Goal: Information Seeking & Learning: Compare options

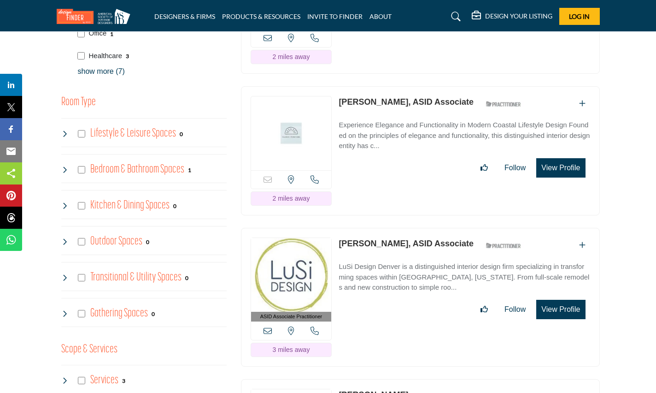
scroll to position [738, 0]
drag, startPoint x: 384, startPoint y: 213, endPoint x: 588, endPoint y: 268, distance: 211.1
drag, startPoint x: 407, startPoint y: 203, endPoint x: 614, endPoint y: 222, distance: 207.0
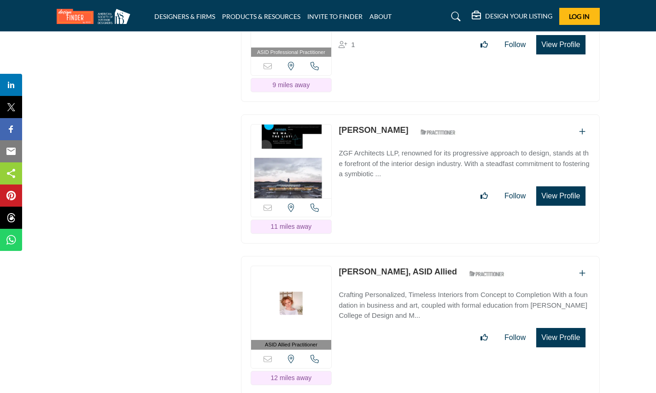
scroll to position [1475, 0]
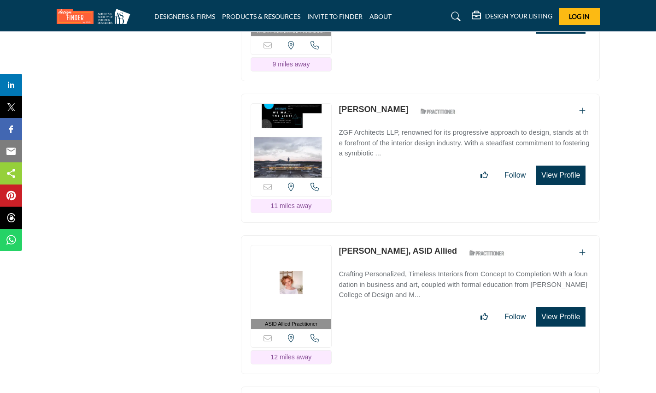
drag, startPoint x: 394, startPoint y: 215, endPoint x: 381, endPoint y: 213, distance: 13.5
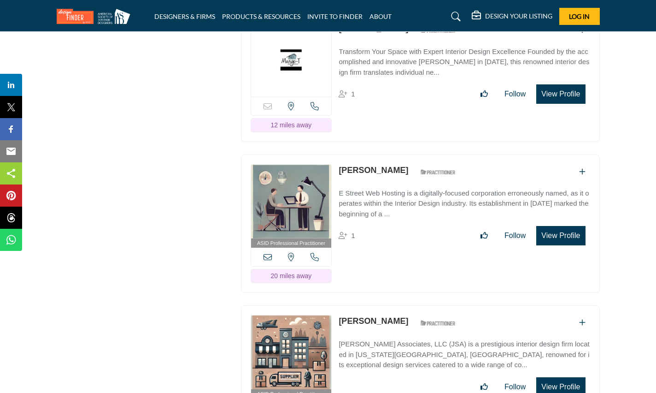
scroll to position [1936, 0]
